Goal: Transaction & Acquisition: Purchase product/service

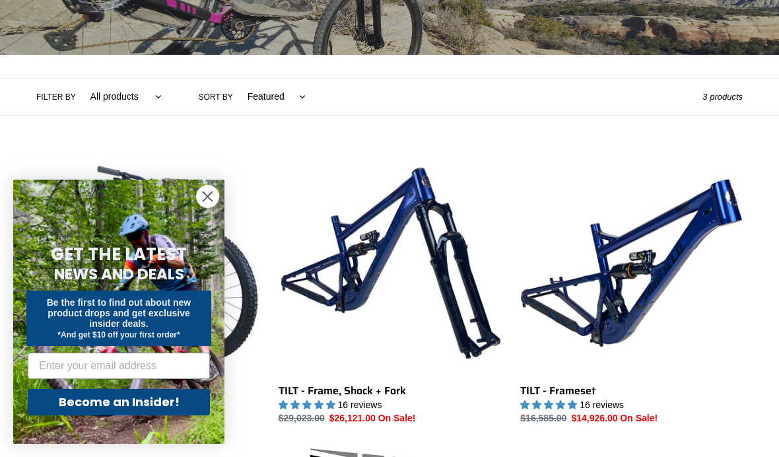
scroll to position [243, 0]
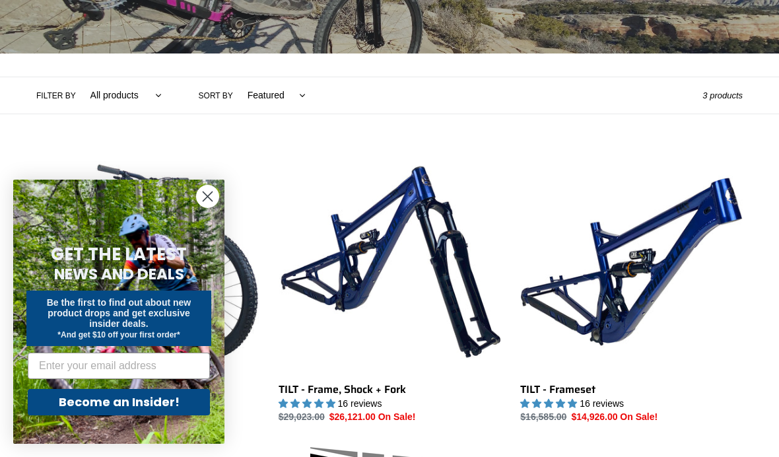
click at [197, 208] on icon "Close dialog" at bounding box center [207, 196] width 23 height 23
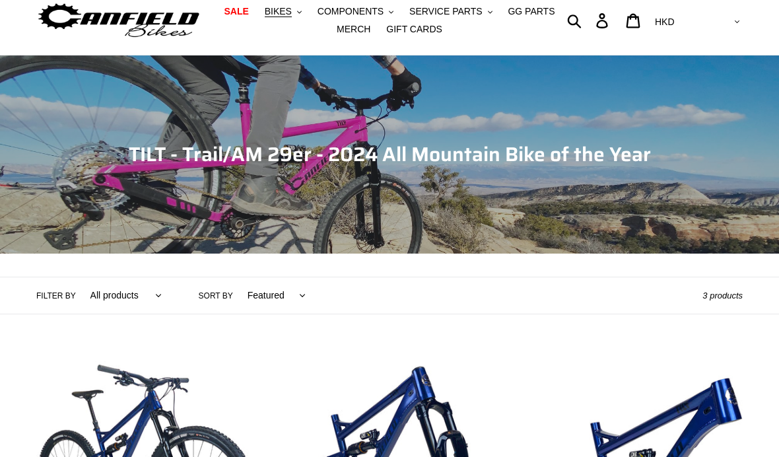
scroll to position [44, 0]
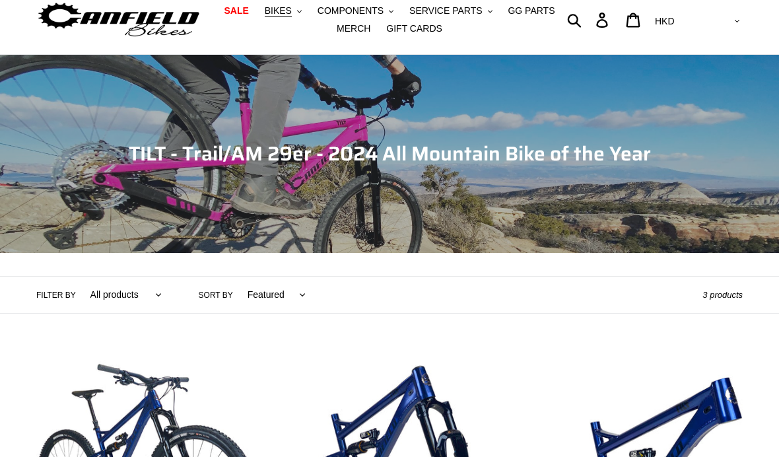
click at [277, 15] on span "BIKES" at bounding box center [278, 10] width 27 height 11
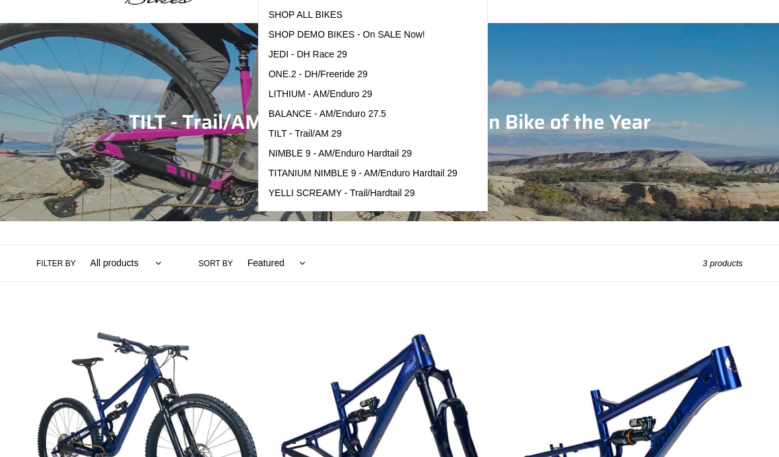
scroll to position [90, 0]
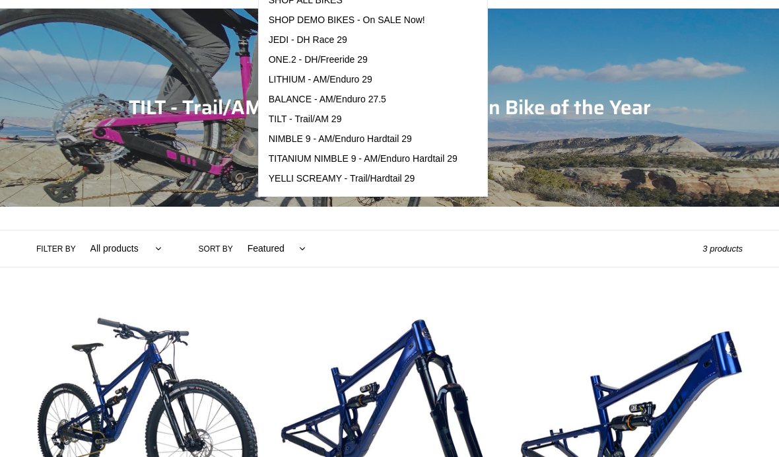
click at [106, 242] on select "All products 29er BFCM23 BFCM24 CBF Full Suspension Tilt Trail/AM" at bounding box center [123, 248] width 88 height 36
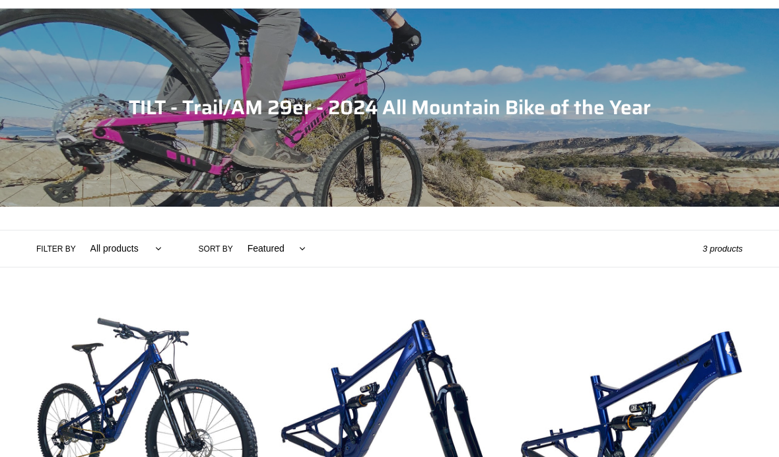
select select "/collections/tilt-trail-am-29er/trail-am"
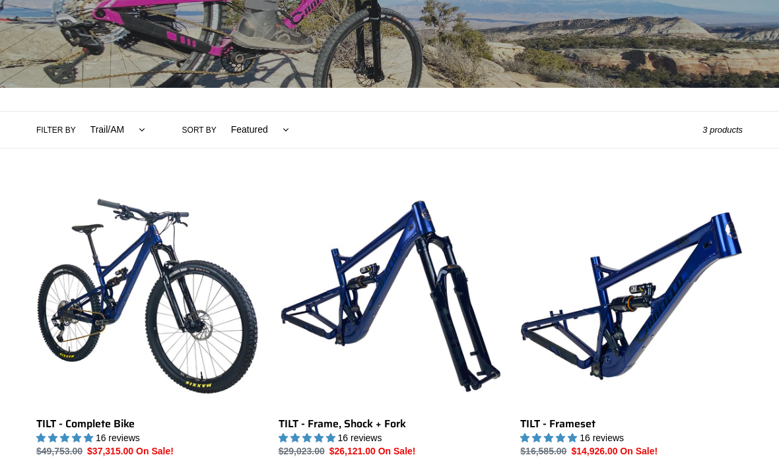
scroll to position [220, 0]
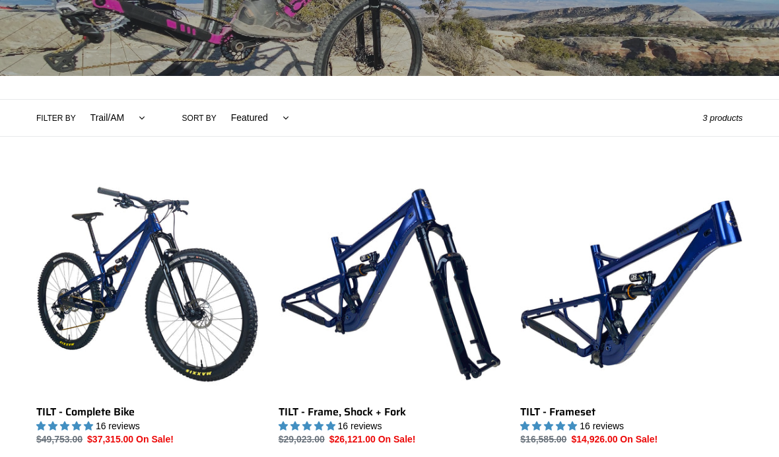
click at [195, 115] on label "Sort by" at bounding box center [199, 118] width 34 height 12
click at [219, 115] on select "Featured Best selling Alphabetically, A-Z Alphabetically, Z-A Price, low to hig…" at bounding box center [256, 118] width 75 height 36
select select "created-descending"
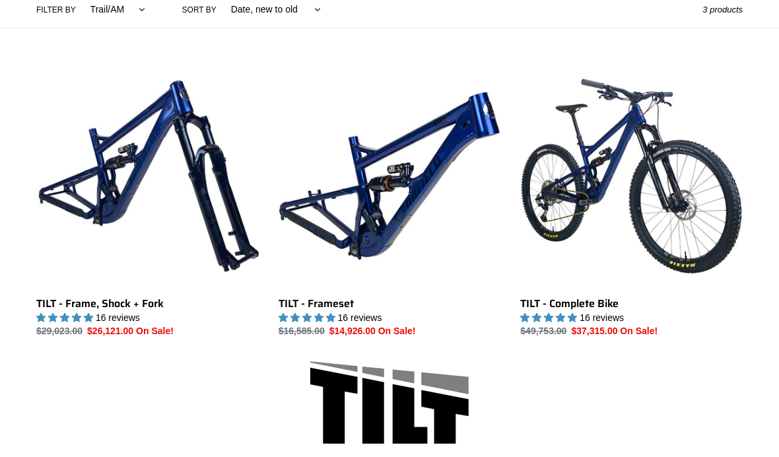
scroll to position [327, 0]
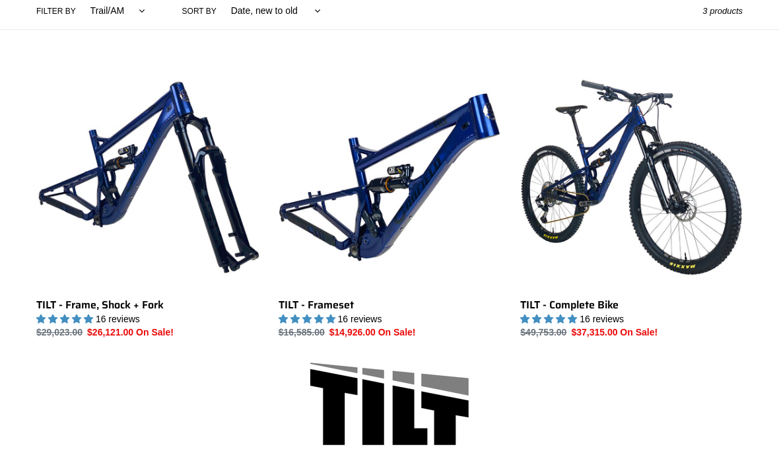
click at [677, 211] on link "TILT - Complete Bike" at bounding box center [631, 202] width 222 height 273
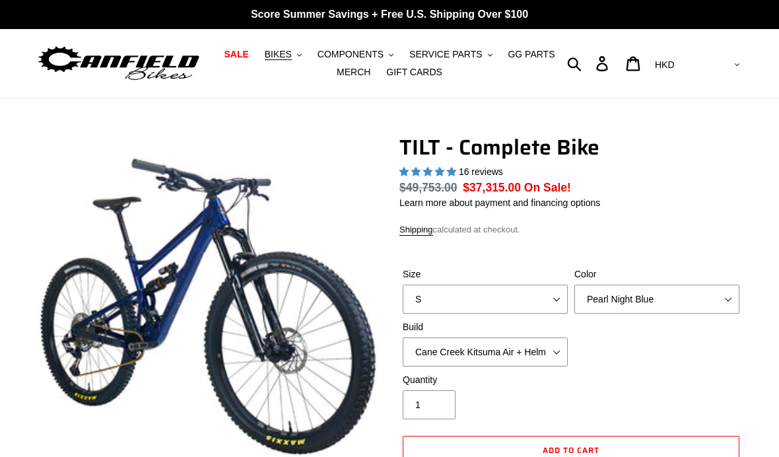
select select "highest-rating"
click at [543, 300] on select "S M L" at bounding box center [485, 298] width 165 height 29
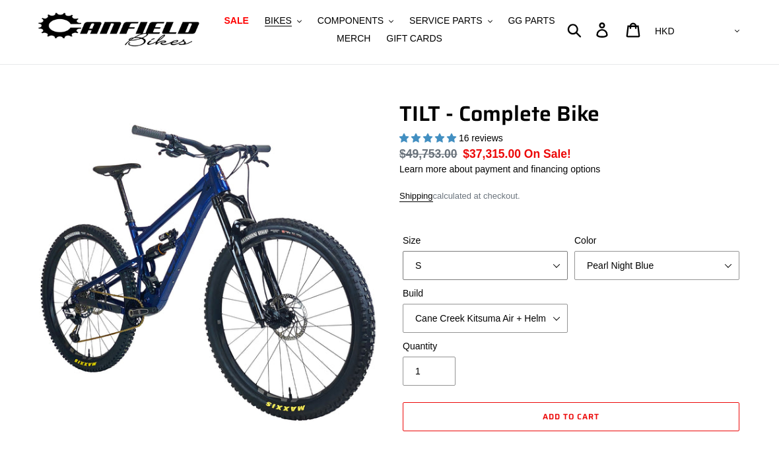
scroll to position [51, 0]
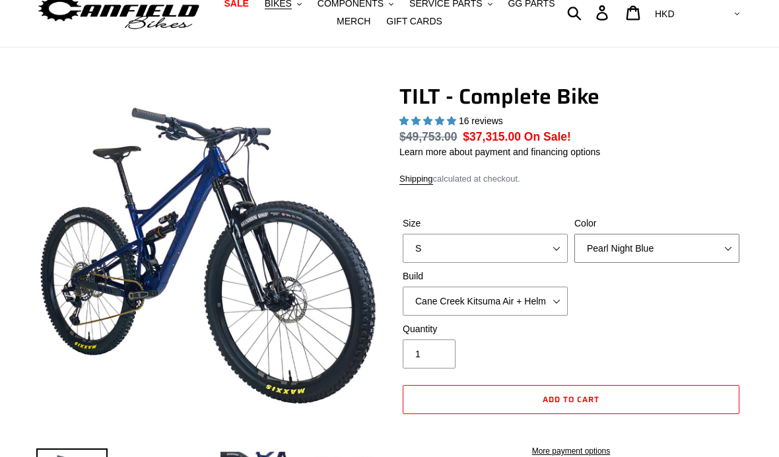
click at [711, 246] on select "Pearl Night Blue Stealth Silver Raw" at bounding box center [656, 248] width 165 height 29
click at [705, 243] on select "Pearl Night Blue Stealth Silver Raw" at bounding box center [656, 248] width 165 height 29
click at [694, 244] on select "Pearl Night Blue Stealth Silver Raw" at bounding box center [656, 248] width 165 height 29
click at [709, 240] on select "Pearl Night Blue Stealth Silver Raw" at bounding box center [656, 248] width 165 height 29
click at [702, 238] on select "Pearl Night Blue Stealth Silver Raw" at bounding box center [656, 248] width 165 height 29
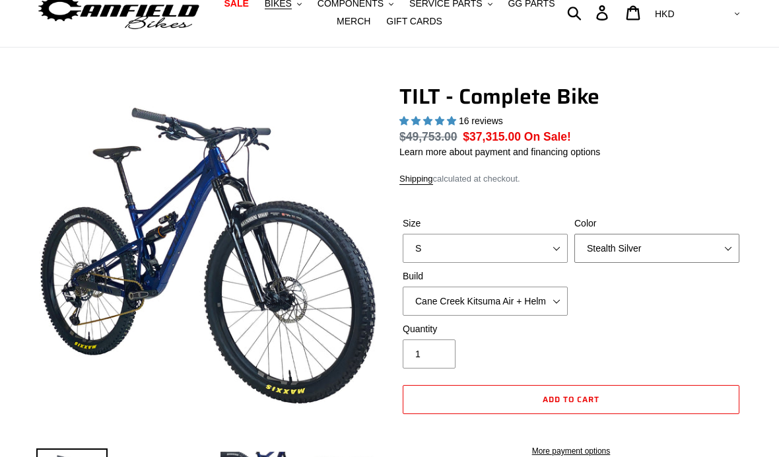
click at [694, 253] on select "Pearl Night Blue Stealth Silver Raw" at bounding box center [656, 248] width 165 height 29
select select "Pearl Night Blue"
click at [552, 296] on select "Cane Creek Kitsuma Air + Helm MKII 140 + SRAM GX Cane Creek Kitsuma Air + Helm …" at bounding box center [485, 300] width 165 height 29
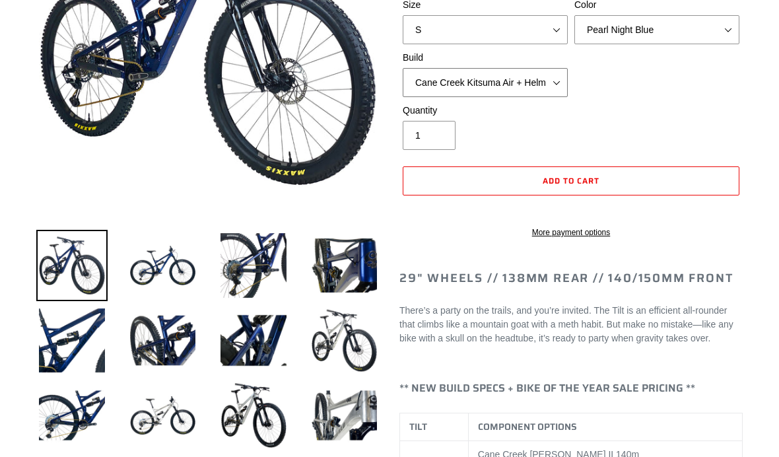
scroll to position [271, 0]
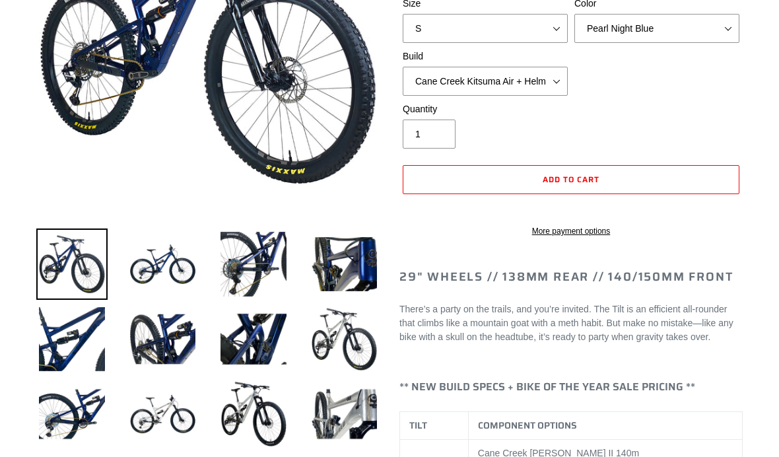
click at [345, 334] on img at bounding box center [344, 339] width 71 height 71
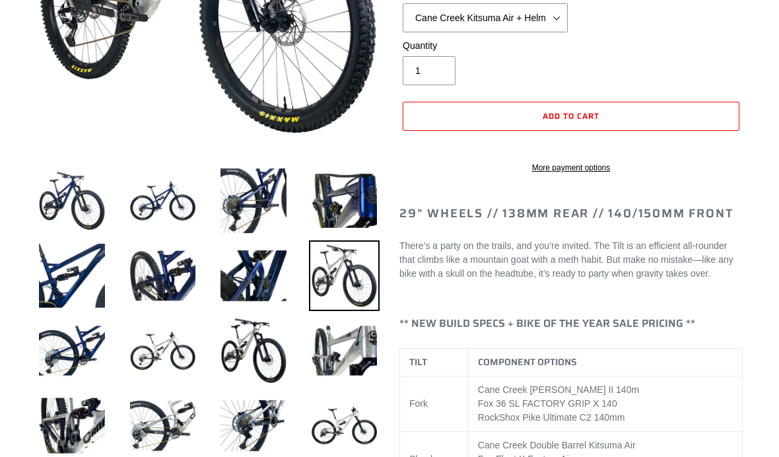
scroll to position [333, 0]
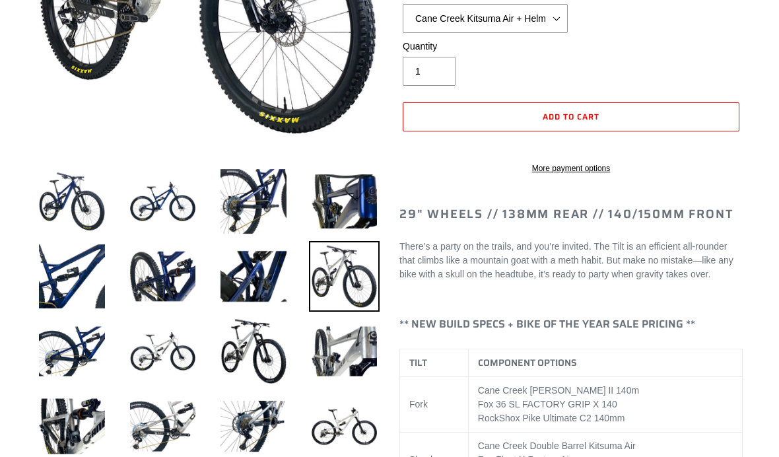
click at [83, 191] on img at bounding box center [71, 201] width 71 height 71
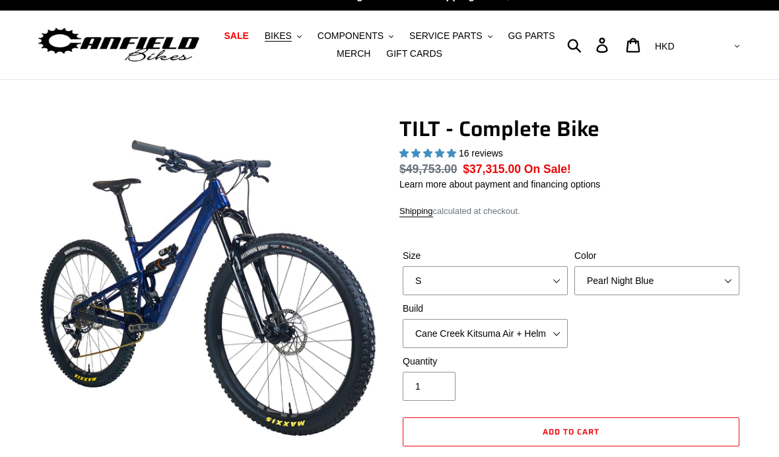
scroll to position [18, 0]
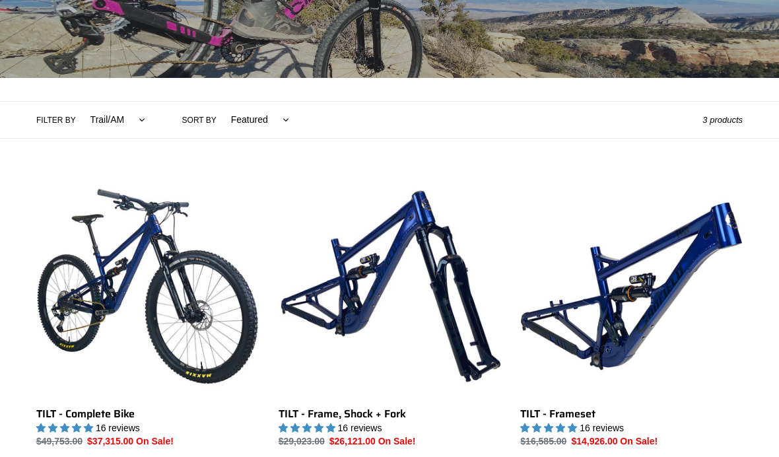
scroll to position [214, 0]
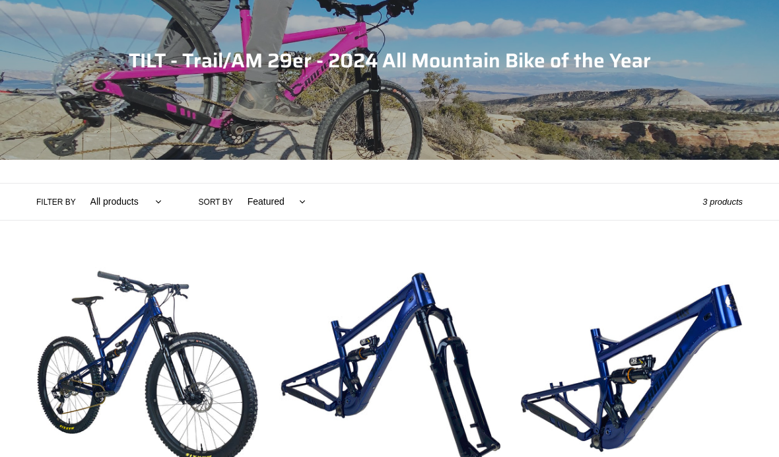
scroll to position [137, 0]
